Goal: Find specific page/section: Find specific page/section

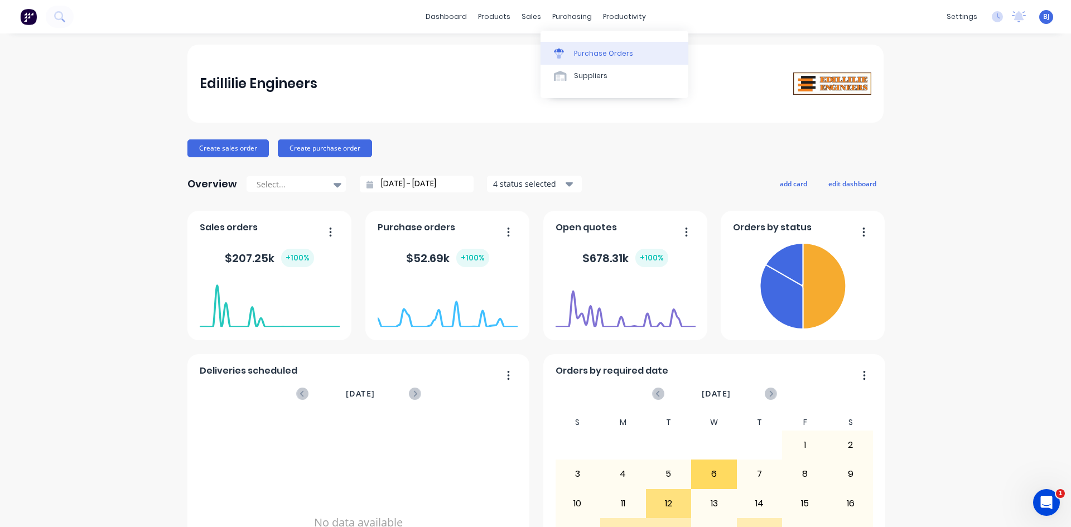
click at [576, 51] on div "Purchase Orders" at bounding box center [603, 54] width 59 height 10
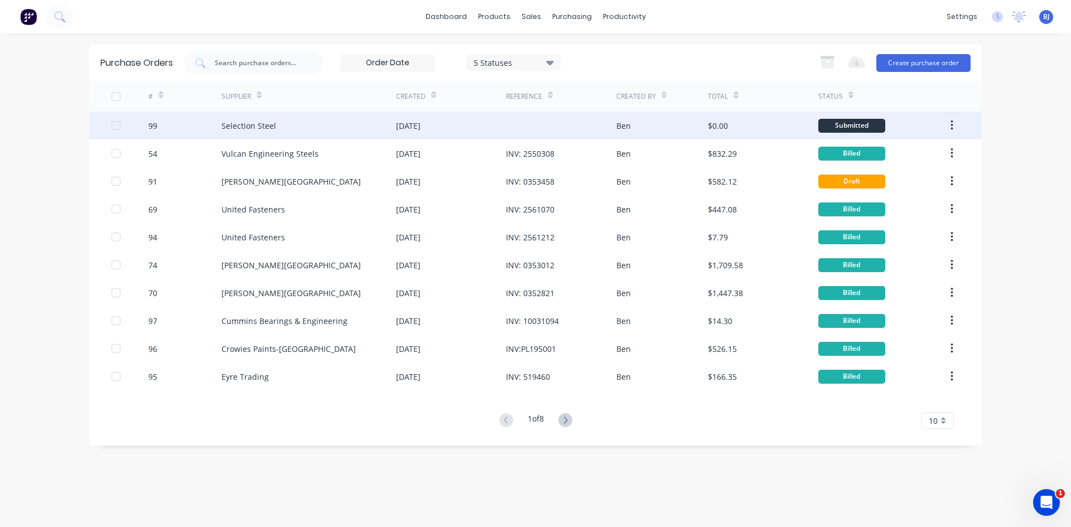
click at [522, 129] on div at bounding box center [561, 126] width 110 height 28
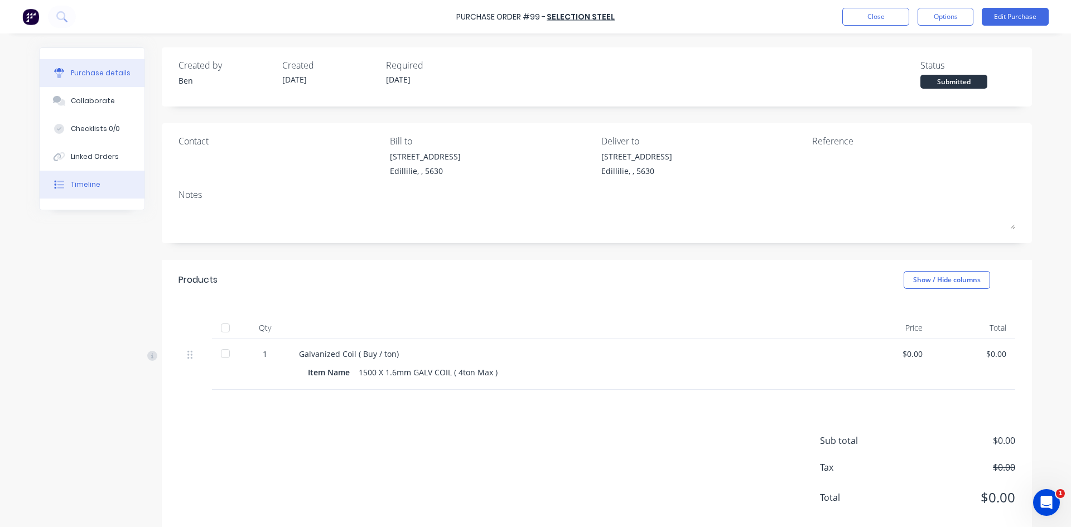
click at [71, 185] on div "Timeline" at bounding box center [86, 185] width 30 height 10
